Goal: Task Accomplishment & Management: Use online tool/utility

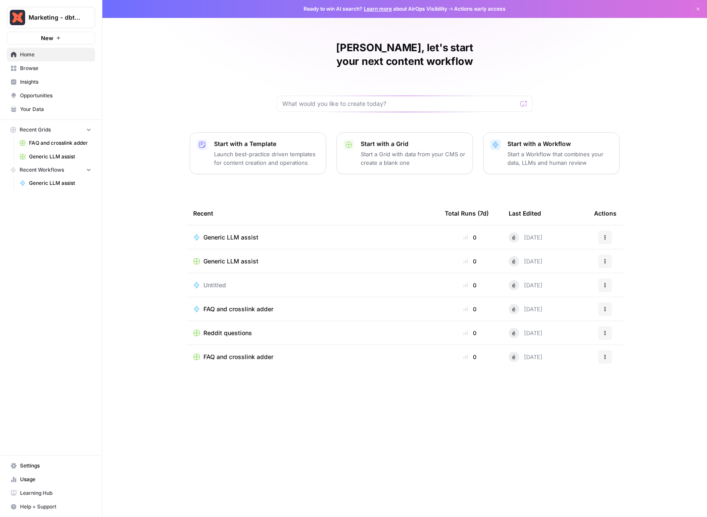
click at [43, 141] on span "FAQ and crosslink adder" at bounding box center [60, 143] width 62 height 8
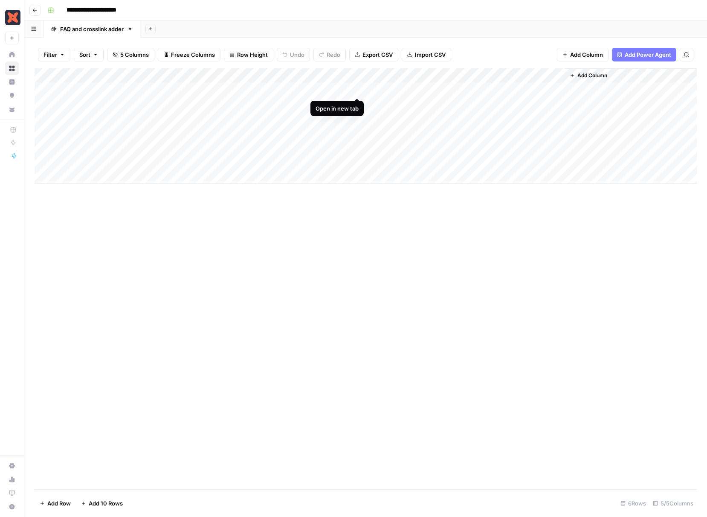
click at [357, 89] on div "Add Column" at bounding box center [366, 125] width 662 height 115
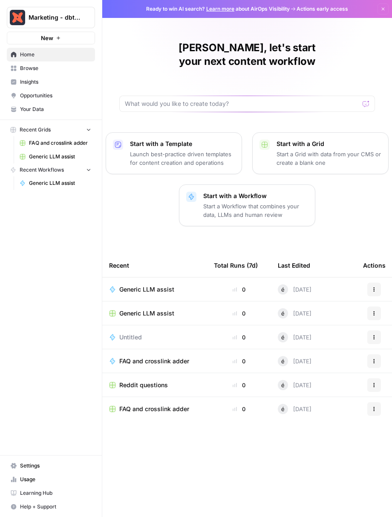
click at [47, 140] on span "FAQ and crosslink adder" at bounding box center [60, 143] width 62 height 8
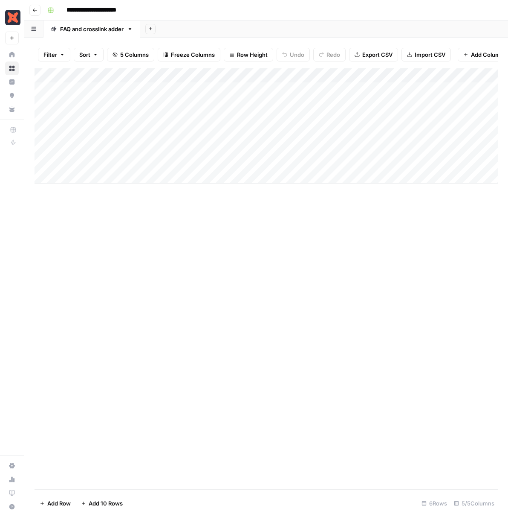
click at [395, 87] on div "Add Column" at bounding box center [267, 125] width 464 height 115
click at [387, 90] on div "Add Column" at bounding box center [267, 125] width 464 height 115
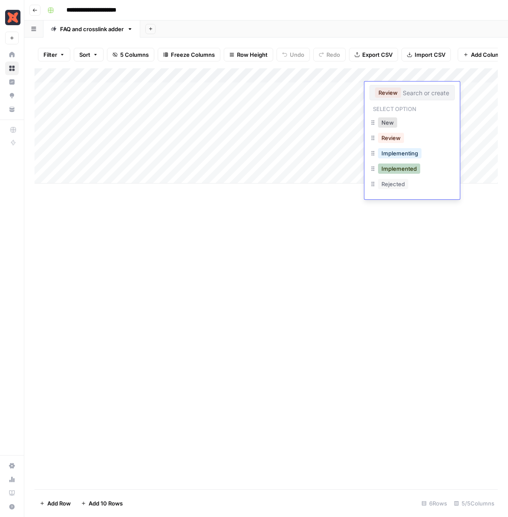
click at [405, 170] on button "Implemented" at bounding box center [399, 168] width 42 height 10
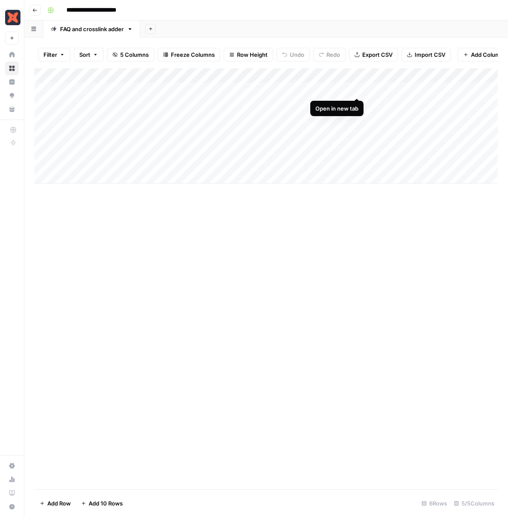
click at [356, 89] on div "Add Column" at bounding box center [267, 125] width 464 height 115
click at [356, 103] on div "Add Column" at bounding box center [267, 125] width 464 height 115
click at [357, 117] on div "Add Column" at bounding box center [267, 125] width 464 height 115
click at [169, 119] on div "Add Column" at bounding box center [267, 125] width 464 height 115
click at [163, 133] on div "Add Column" at bounding box center [267, 125] width 464 height 115
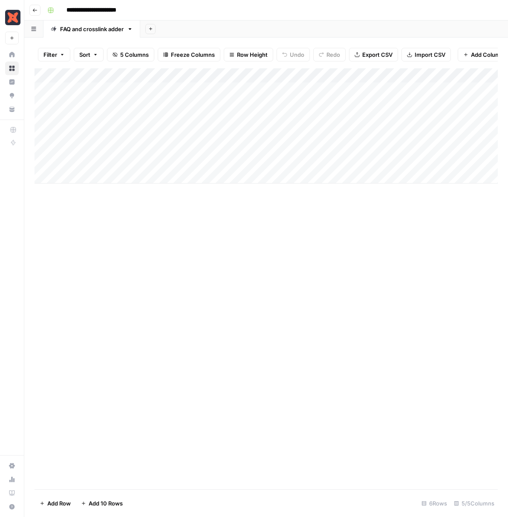
click at [160, 148] on div "Add Column" at bounding box center [267, 125] width 464 height 115
click at [354, 147] on div "Add Column" at bounding box center [267, 125] width 464 height 115
click at [138, 154] on div "Add Column" at bounding box center [267, 125] width 464 height 115
click at [139, 162] on div "Add Column" at bounding box center [267, 125] width 464 height 115
click at [357, 162] on div "Add Column" at bounding box center [267, 125] width 464 height 115
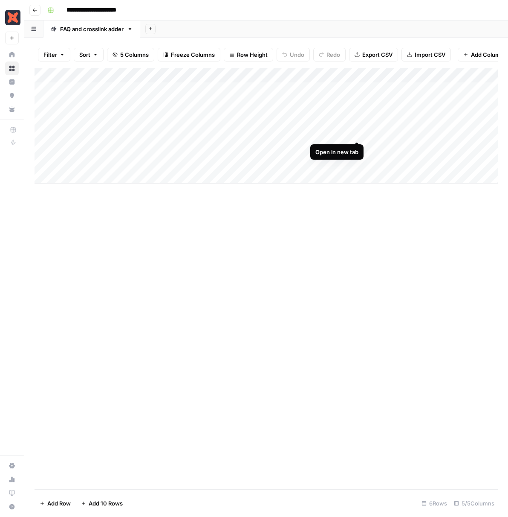
click at [358, 131] on div "Add Column" at bounding box center [267, 125] width 464 height 115
